Goal: Task Accomplishment & Management: Manage account settings

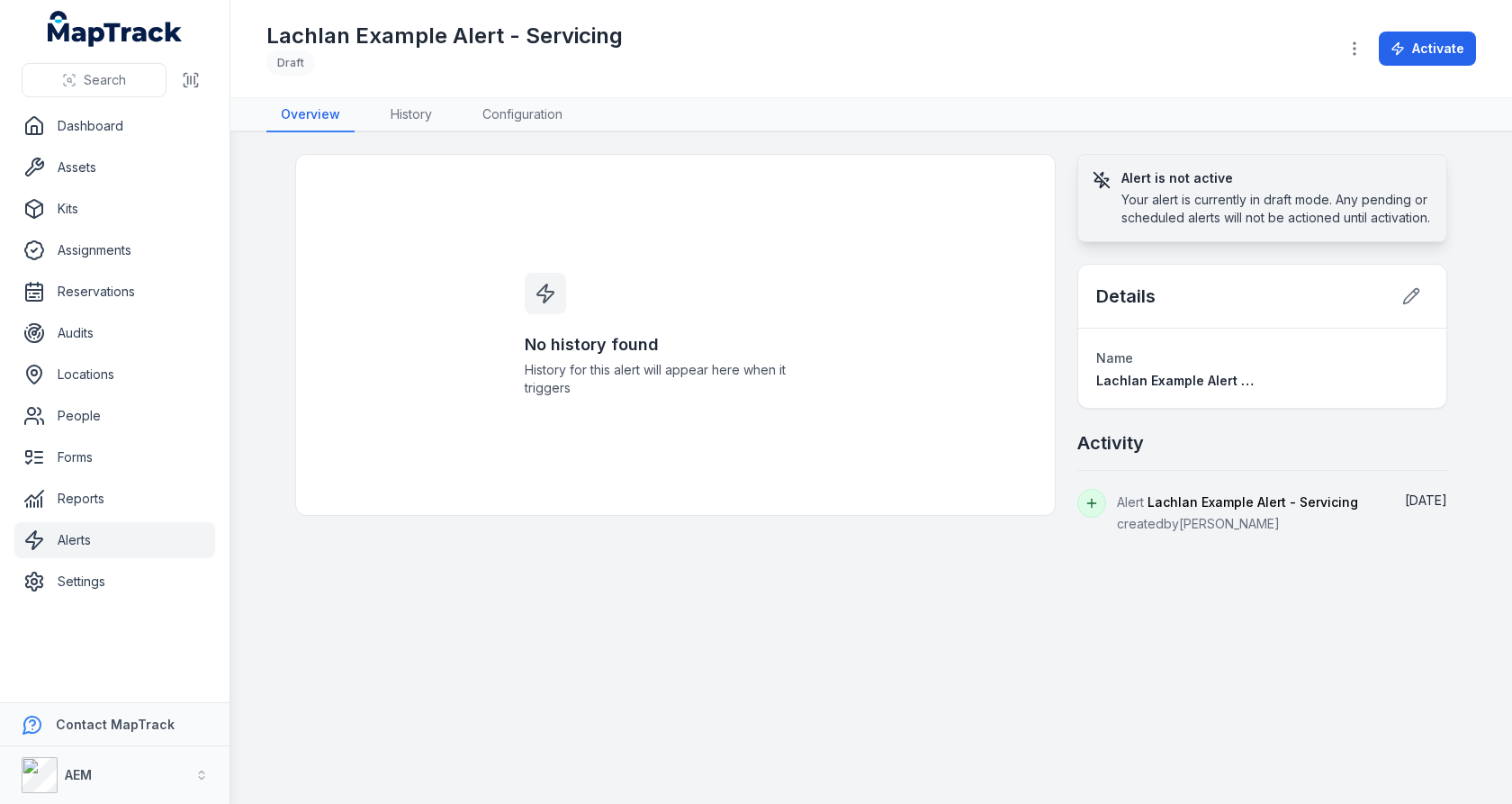
click at [99, 534] on link "Alerts" at bounding box center [115, 540] width 200 height 36
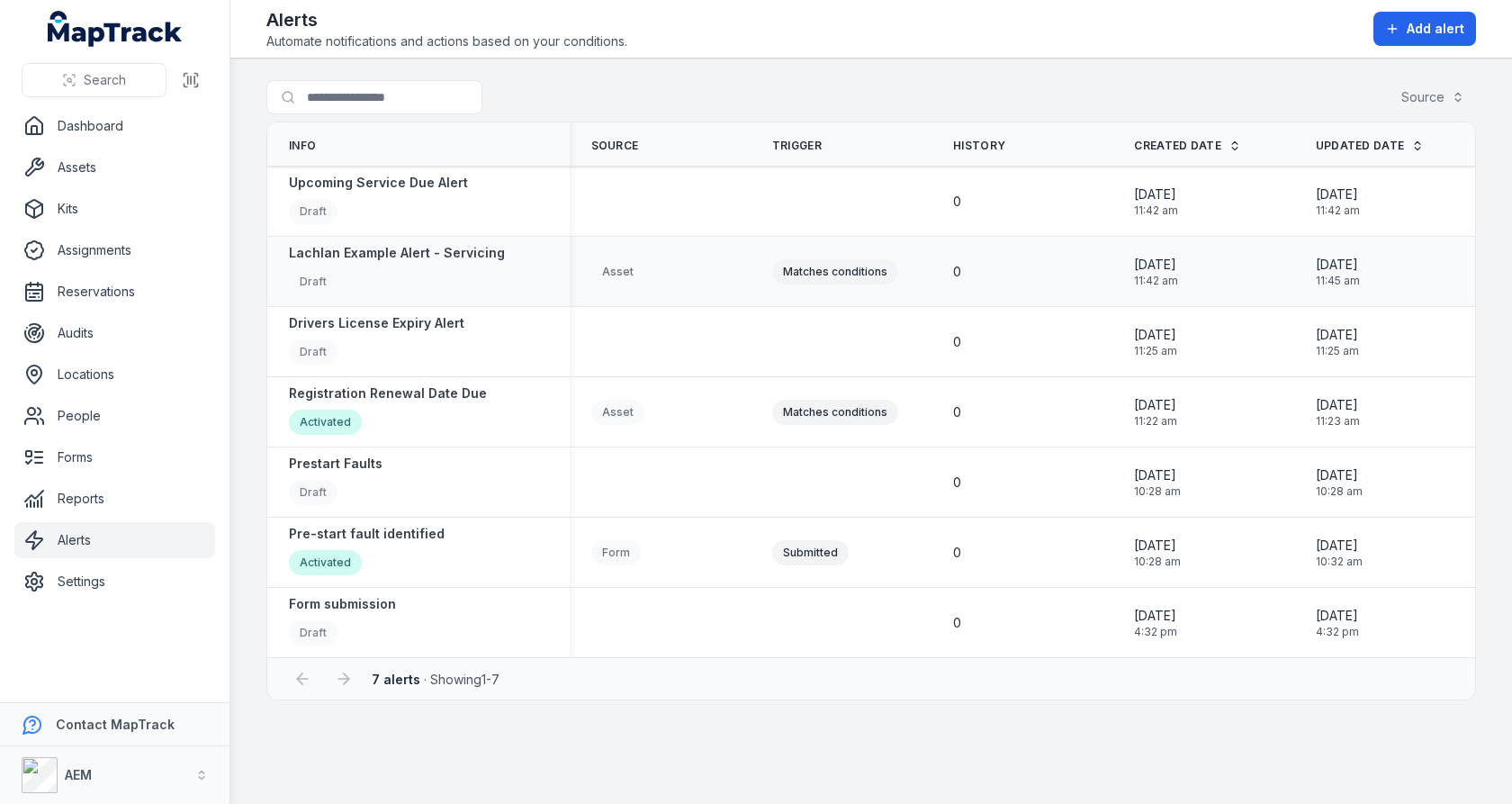
click at [708, 275] on div "Asset" at bounding box center [659, 272] width 138 height 25
click at [802, 260] on div "Matches conditions" at bounding box center [835, 272] width 126 height 25
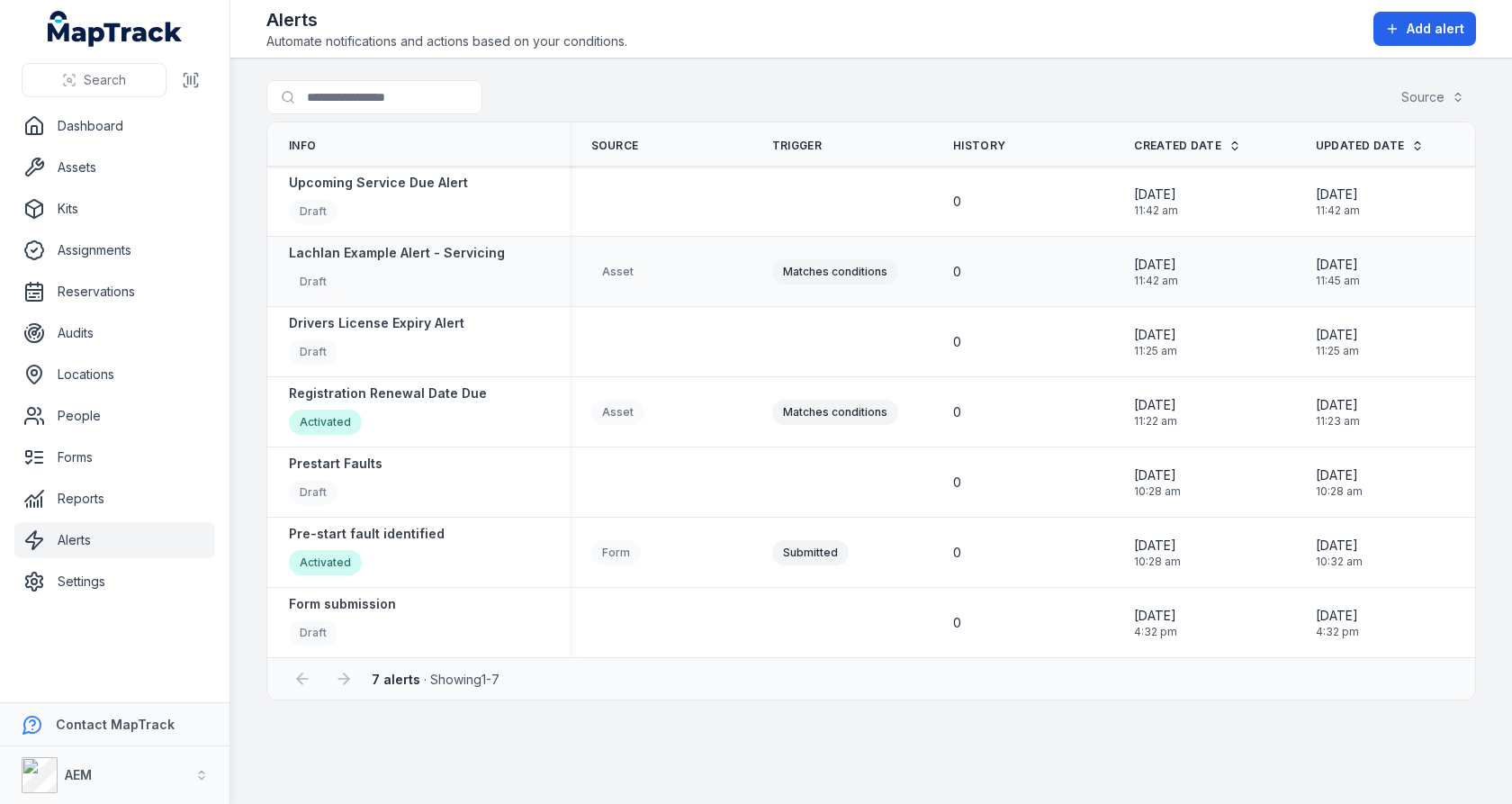
click at [836, 270] on div "Matches conditions" at bounding box center [835, 272] width 126 height 25
click at [836, 255] on div "Matches conditions" at bounding box center [841, 272] width 181 height 40
click at [99, 577] on link "Settings" at bounding box center [115, 581] width 200 height 36
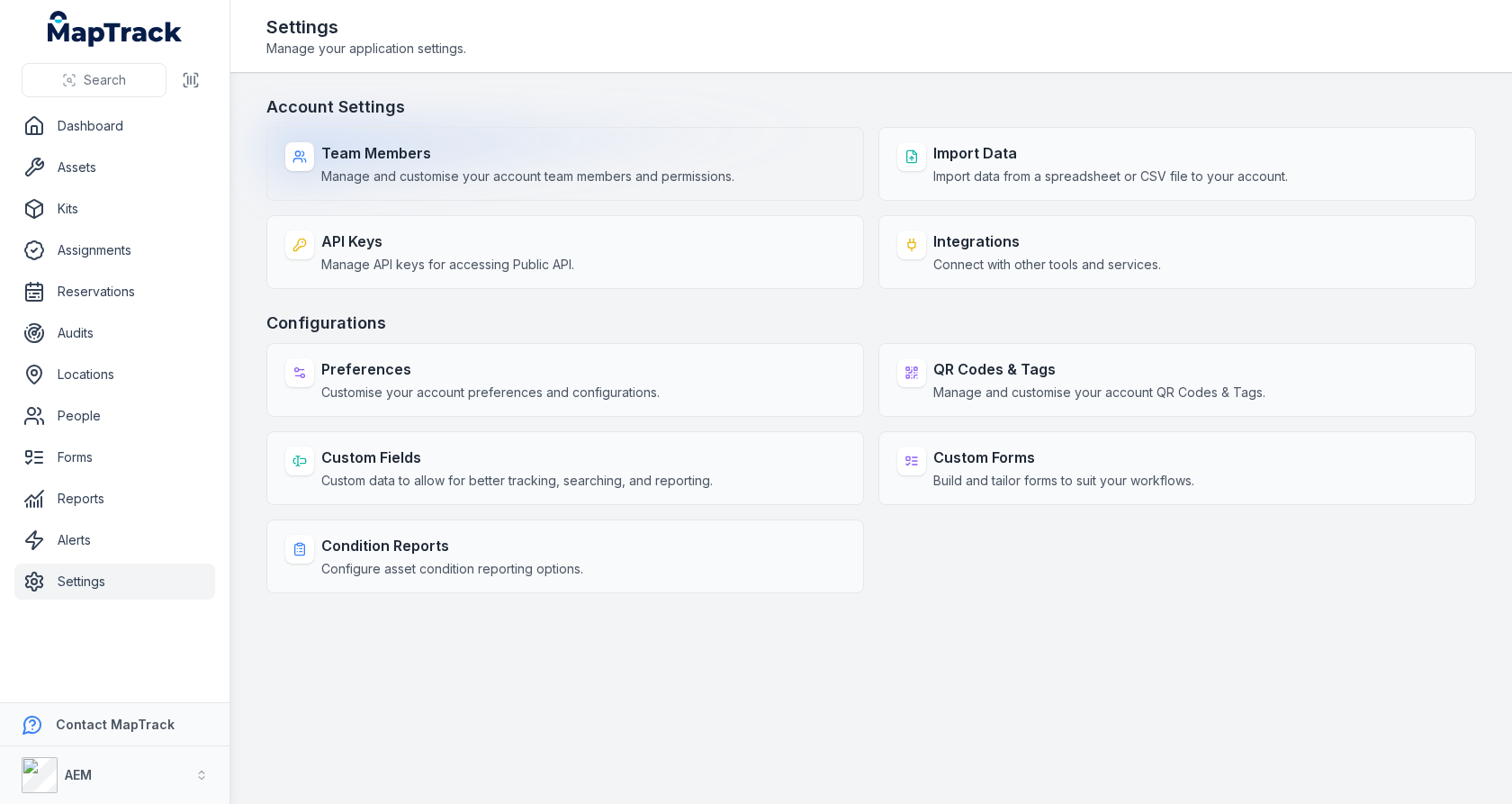
click at [557, 186] on div "Team Members Manage and customise your account team members and permissions." at bounding box center [564, 164] width 598 height 74
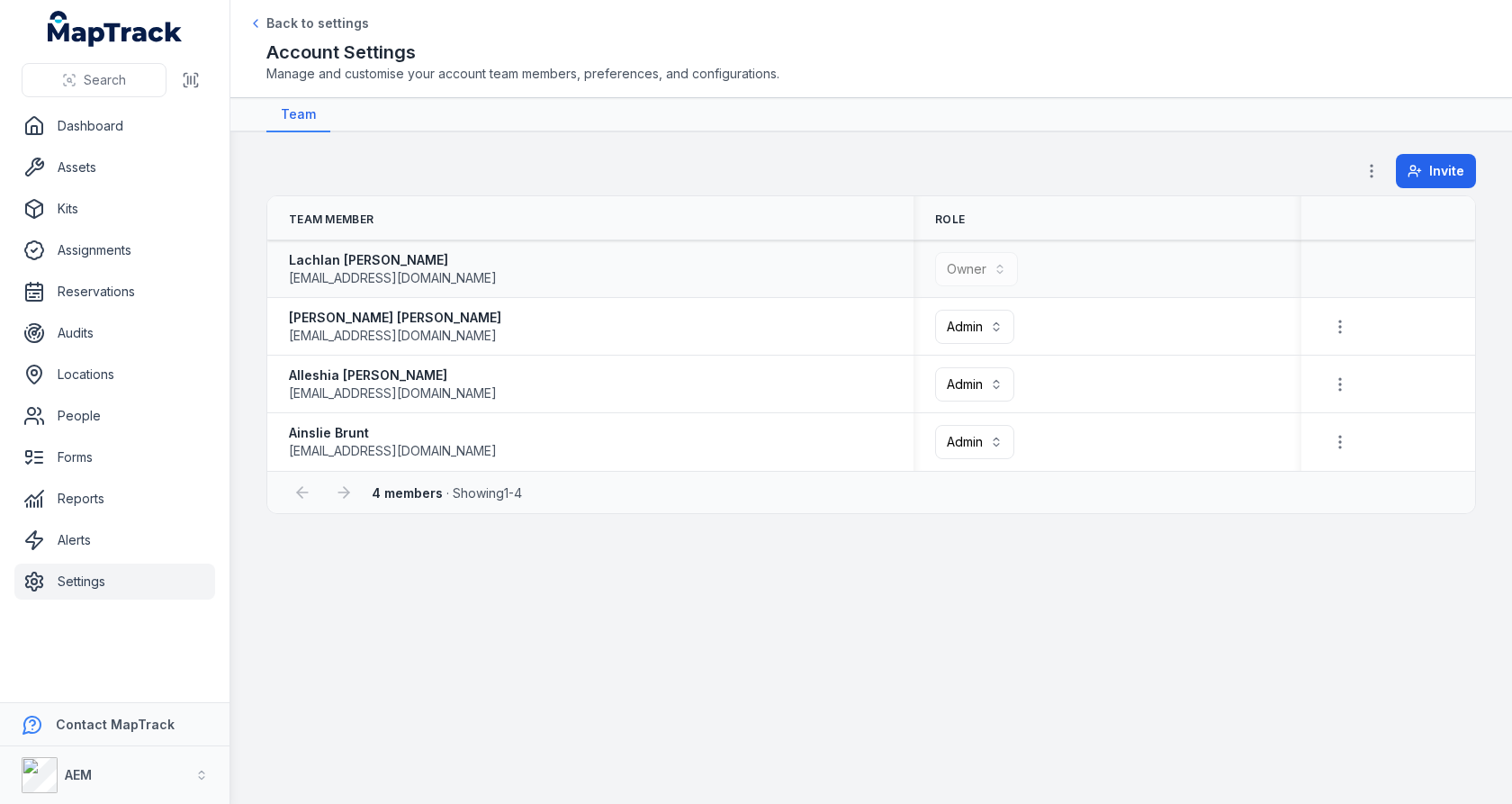
click at [450, 275] on div "[PERSON_NAME] [EMAIL_ADDRESS][DOMAIN_NAME]" at bounding box center [590, 269] width 603 height 36
click at [537, 215] on th "Team Member" at bounding box center [590, 218] width 647 height 44
click at [1438, 170] on span "Invite" at bounding box center [1447, 170] width 35 height 18
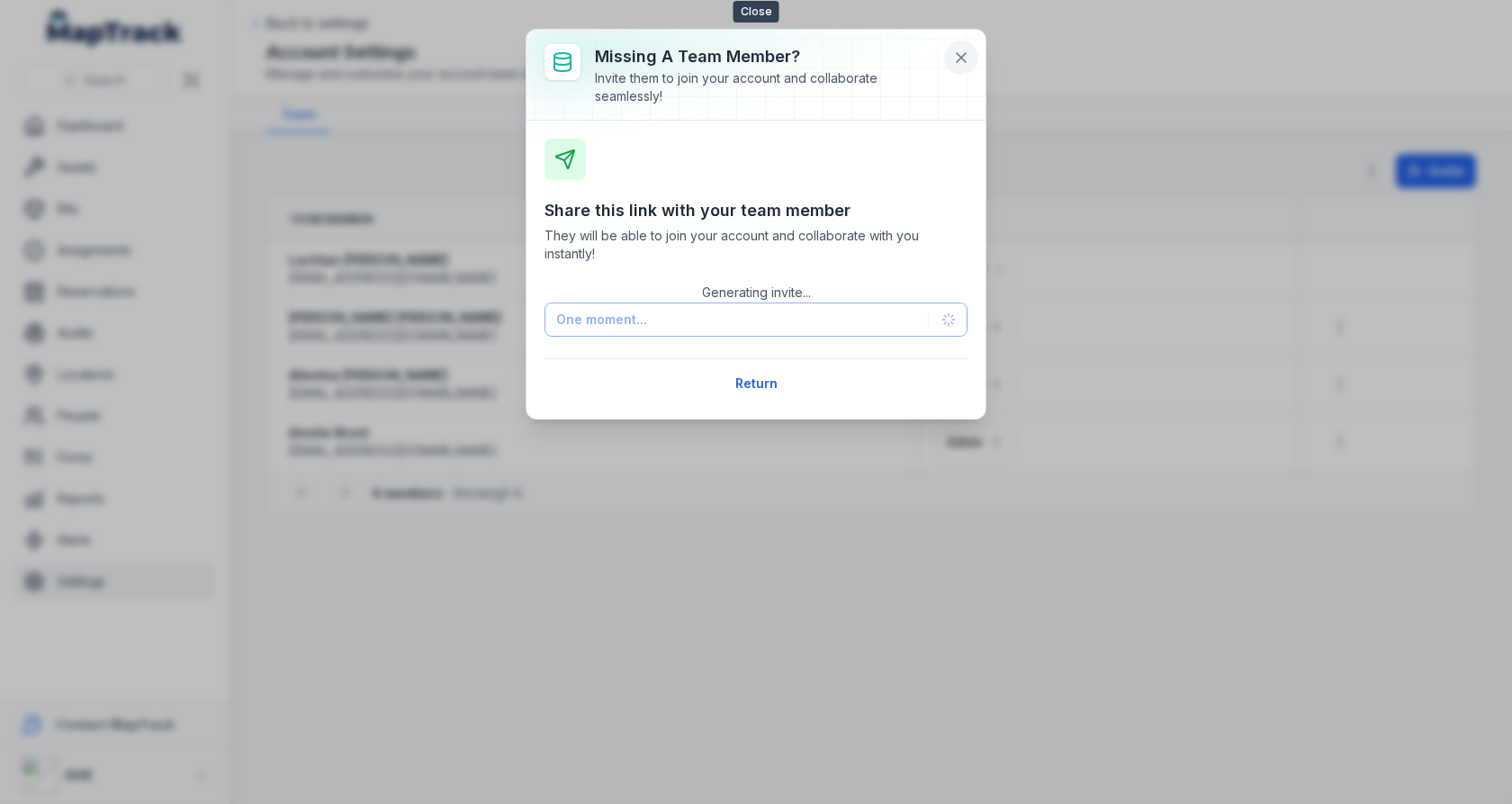
click at [960, 56] on icon at bounding box center [961, 57] width 18 height 18
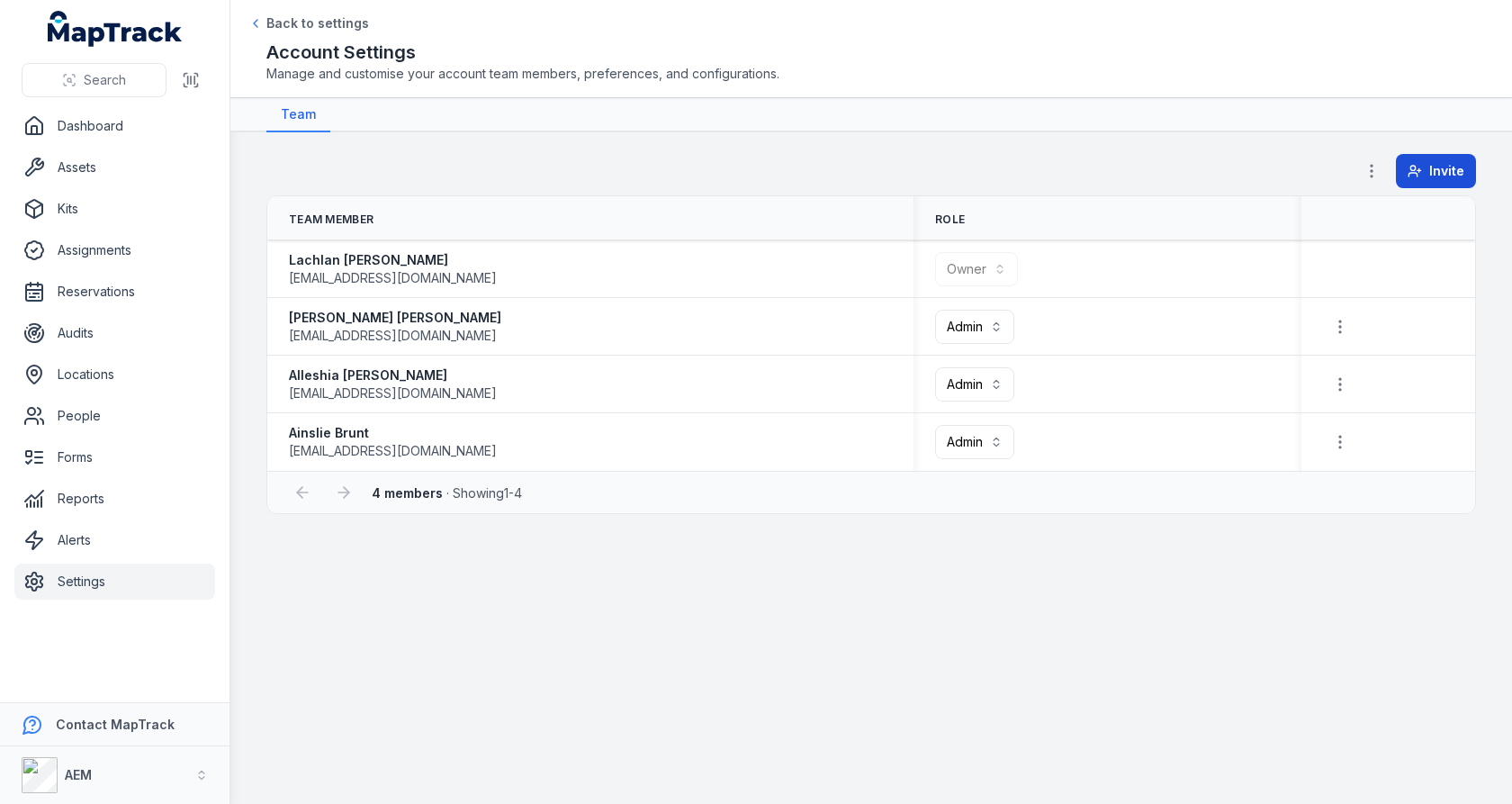
click at [1475, 174] on button "Invite" at bounding box center [1436, 171] width 80 height 34
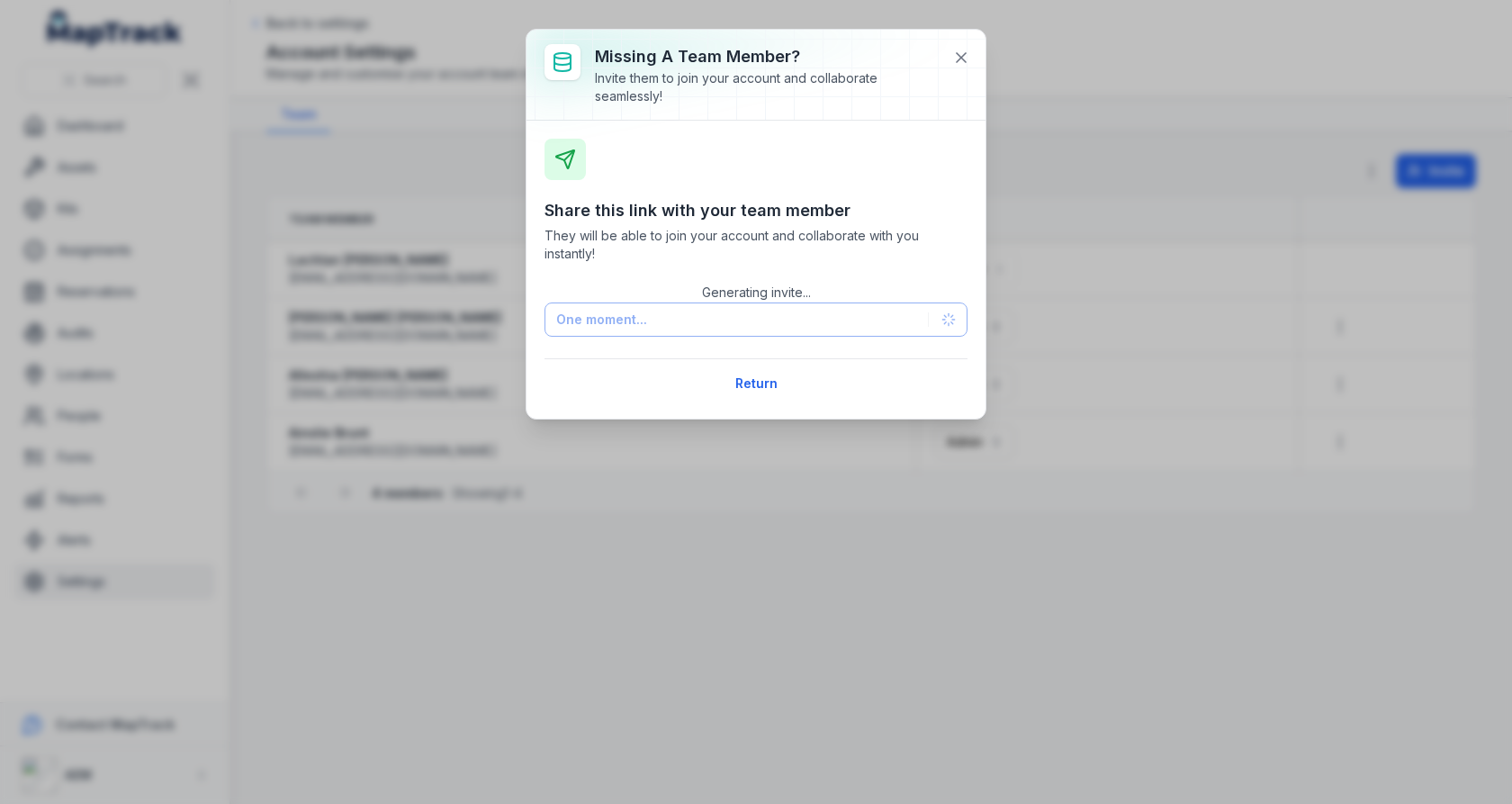
click at [953, 322] on div "Generating invite... One moment..." at bounding box center [756, 309] width 423 height 55
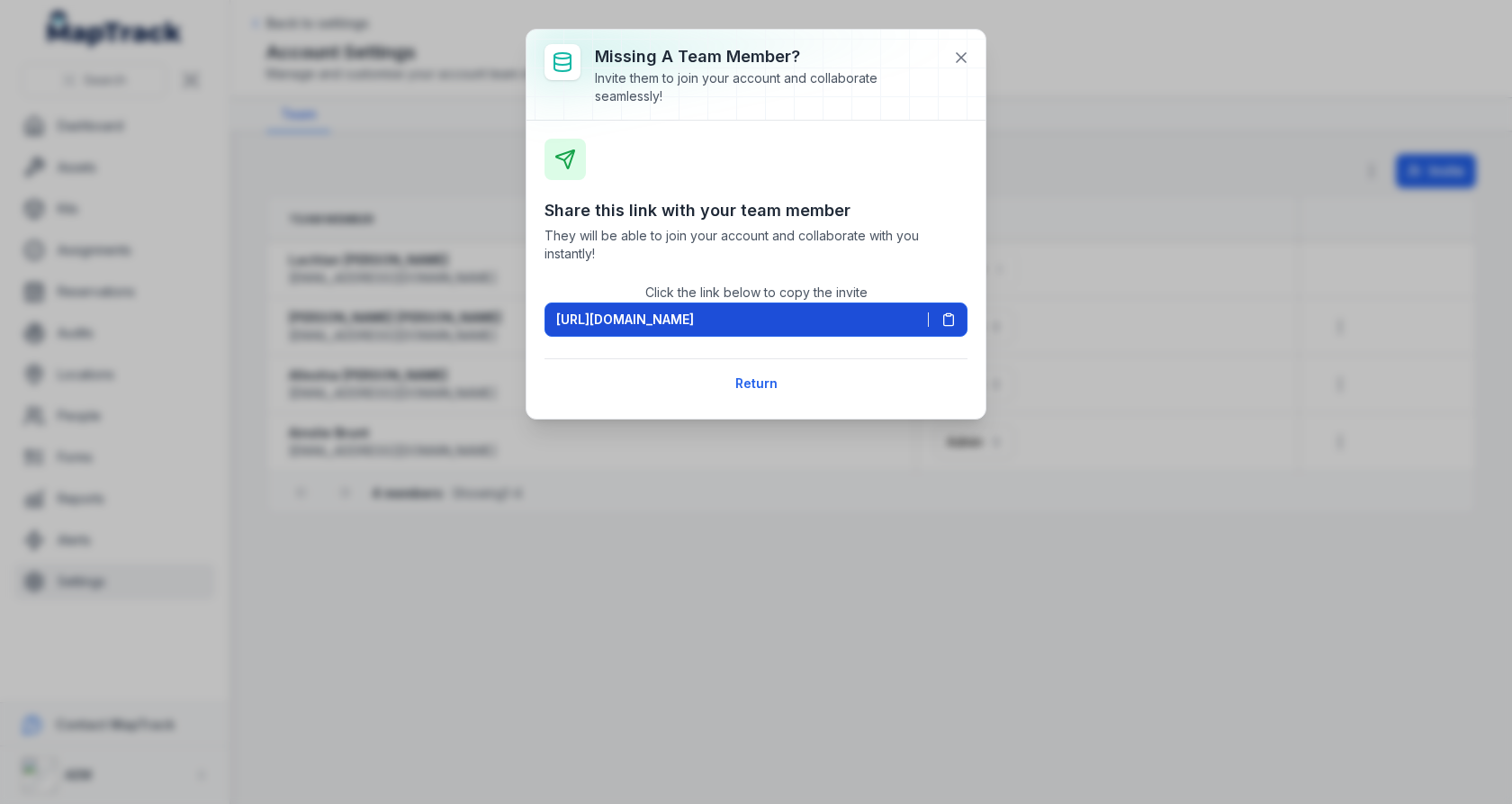
click at [941, 310] on button "[URL][DOMAIN_NAME]" at bounding box center [756, 319] width 423 height 34
